Goal: Go to known website: Access a specific website the user already knows

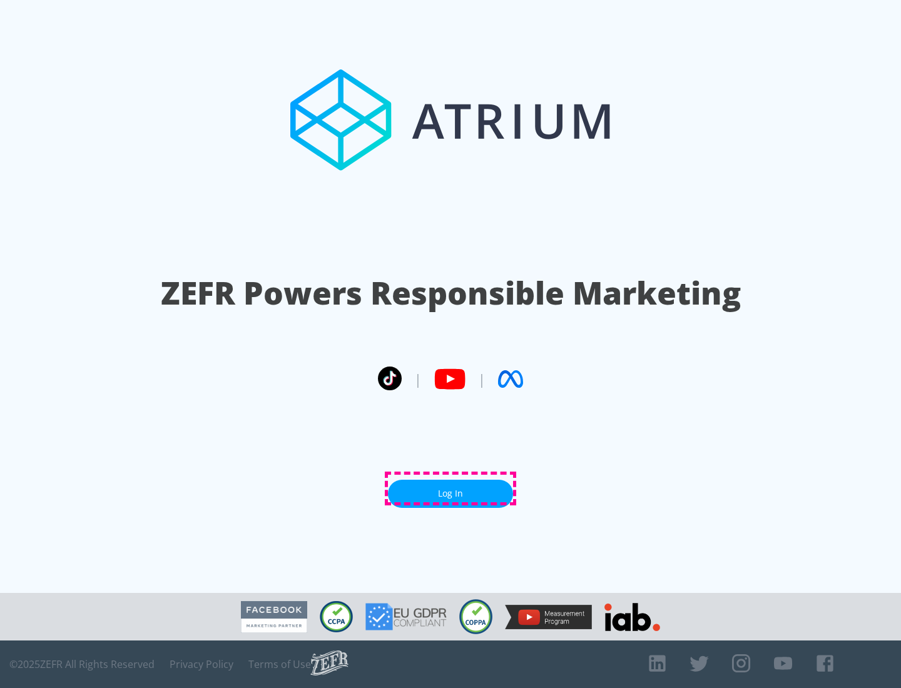
click at [450, 489] on link "Log In" at bounding box center [450, 494] width 125 height 28
